Goal: Information Seeking & Learning: Learn about a topic

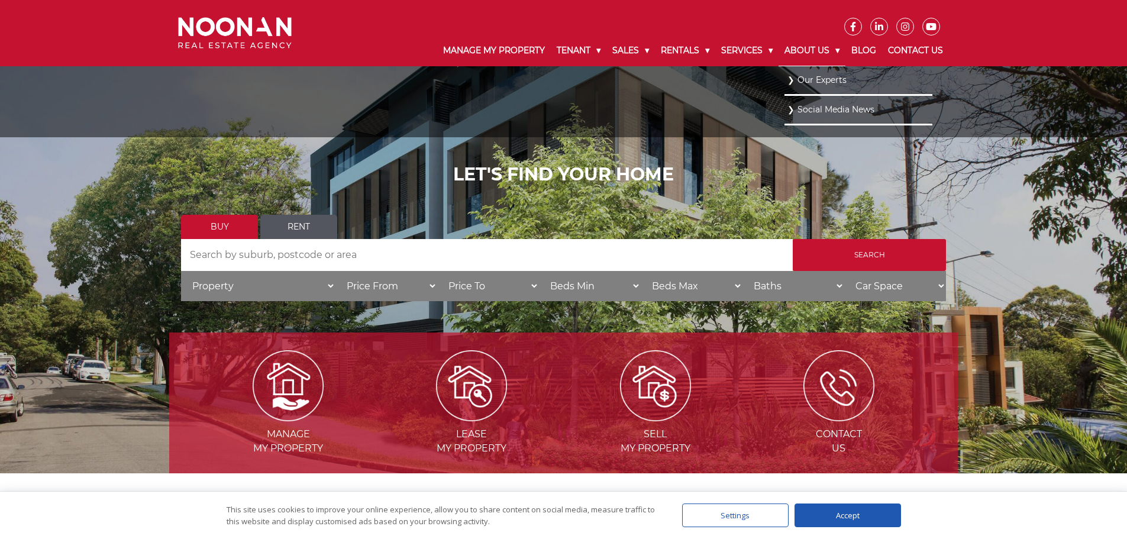
click at [818, 51] on link "About Us" at bounding box center [812, 50] width 67 height 31
click at [803, 49] on link "About Us" at bounding box center [812, 50] width 67 height 31
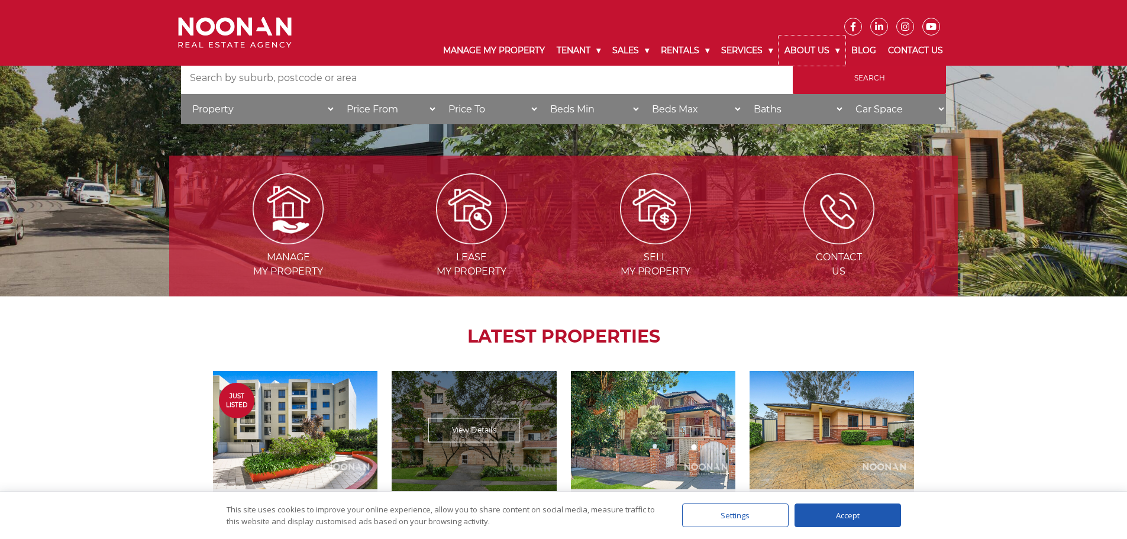
scroll to position [296, 0]
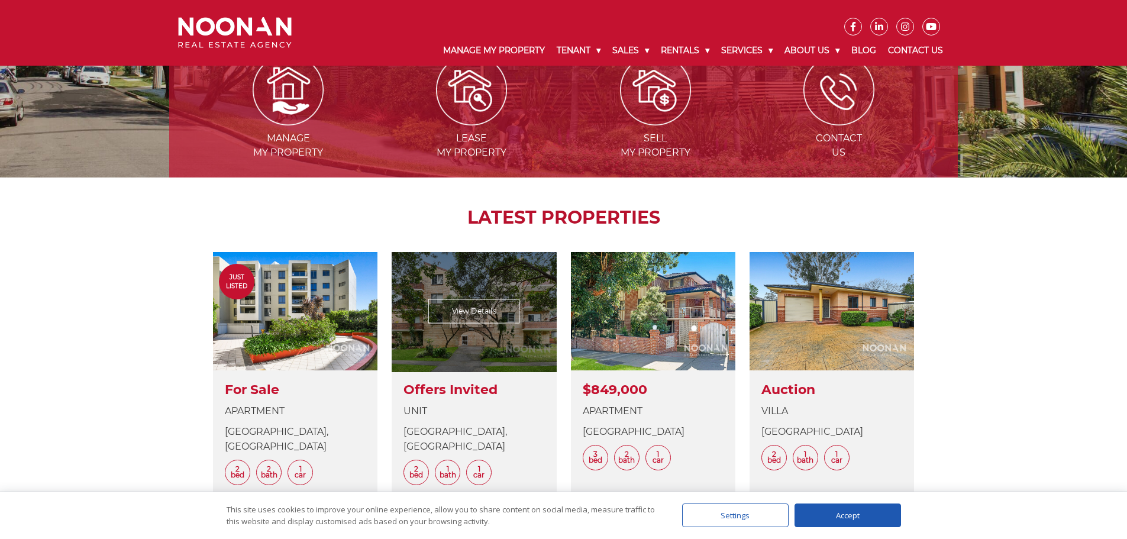
click at [477, 459] on link at bounding box center [474, 383] width 164 height 263
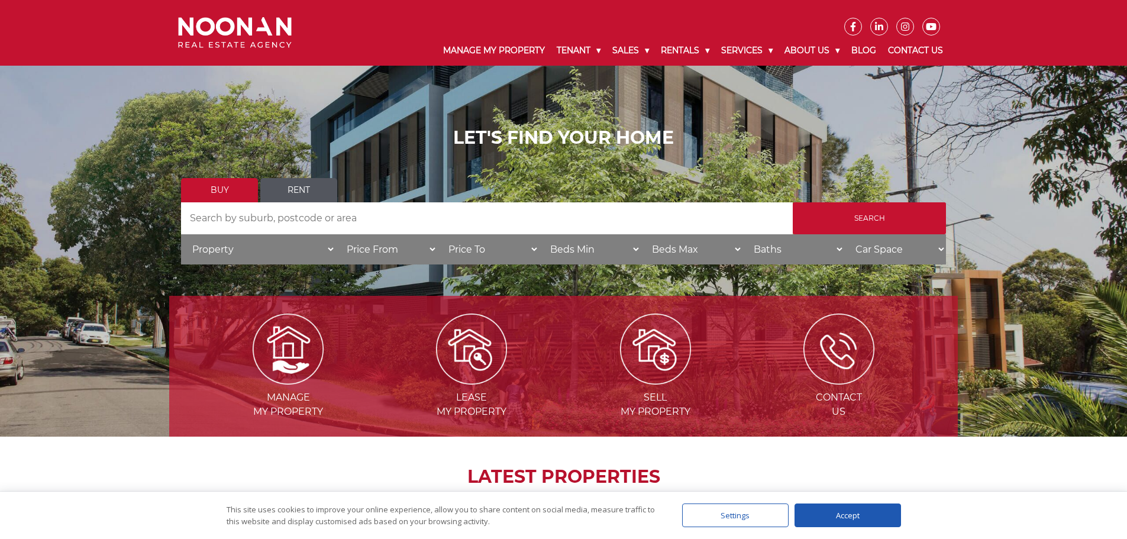
scroll to position [0, 0]
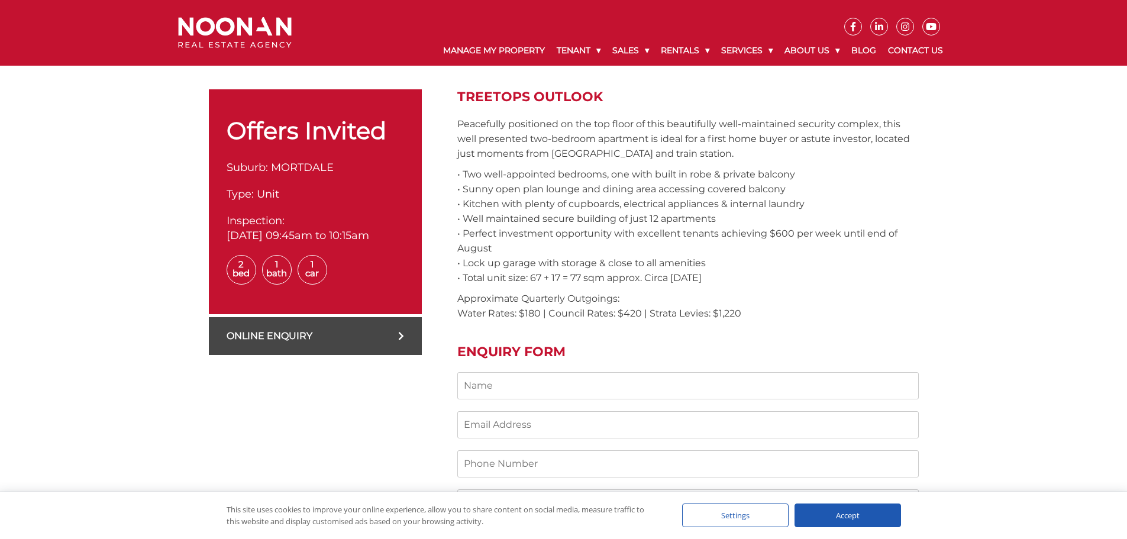
scroll to position [355, 0]
